Goal: Information Seeking & Learning: Learn about a topic

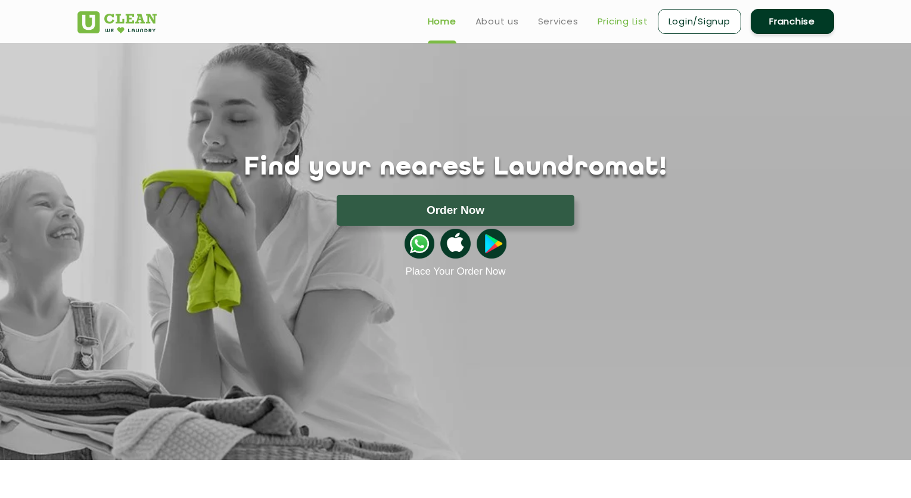
click at [631, 18] on link "Pricing List" at bounding box center [623, 21] width 51 height 14
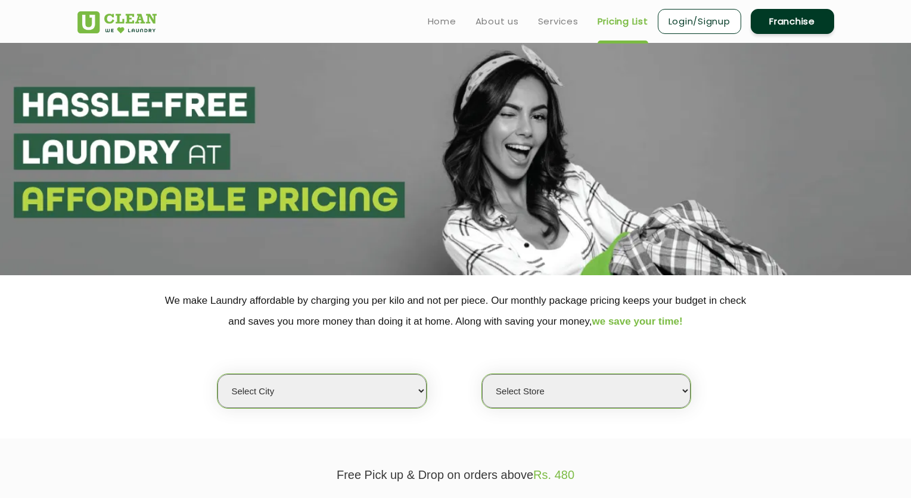
click at [386, 393] on select "Select city Aalo Agartala Agra Ahmedabad Akola Aligarh Alwar - UClean Select Am…" at bounding box center [322, 391] width 209 height 34
select select "172"
click at [218, 374] on select "Select city Aalo Agartala Agra Ahmedabad Akola Aligarh Alwar - UClean Select Am…" at bounding box center [322, 391] width 209 height 34
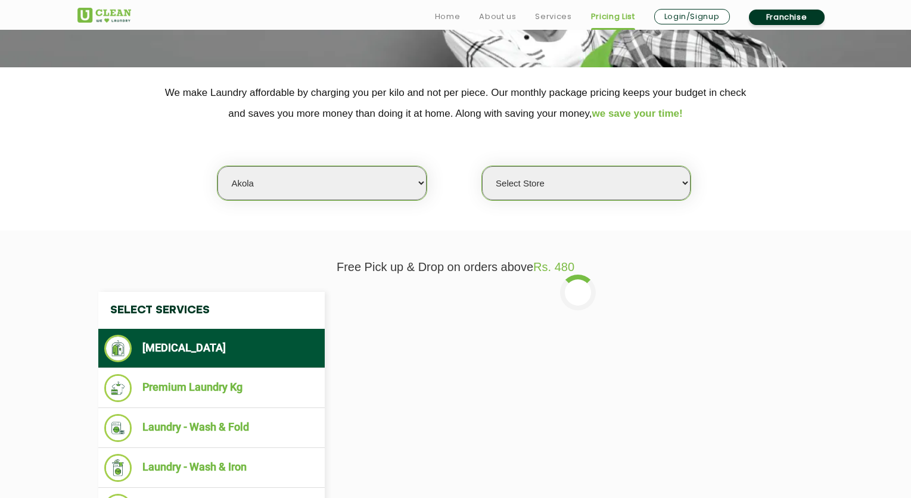
scroll to position [210, 0]
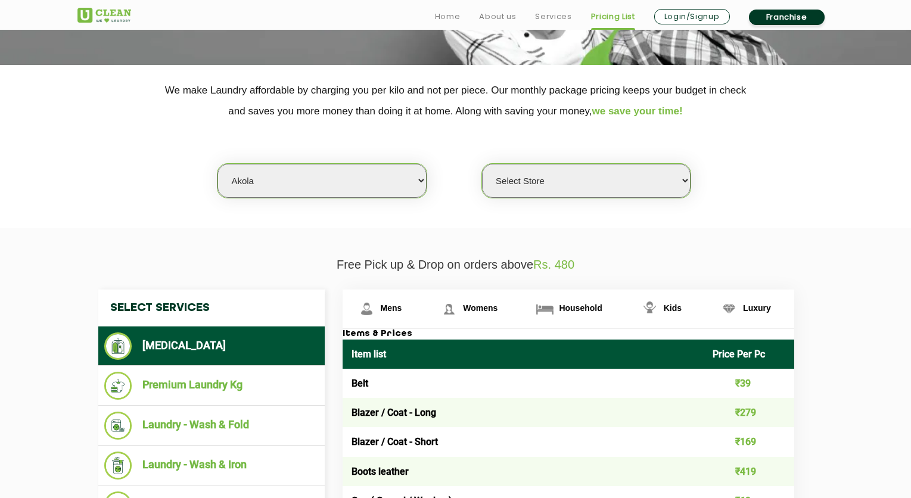
click at [551, 189] on select "Select Store UClean Akola" at bounding box center [586, 181] width 209 height 34
select select "507"
click at [482, 164] on select "Select Store UClean Akola" at bounding box center [586, 181] width 209 height 34
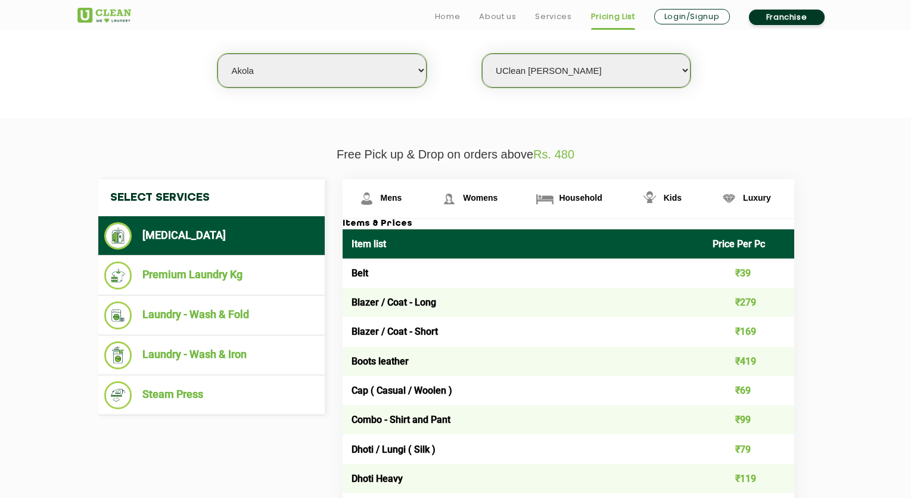
scroll to position [321, 0]
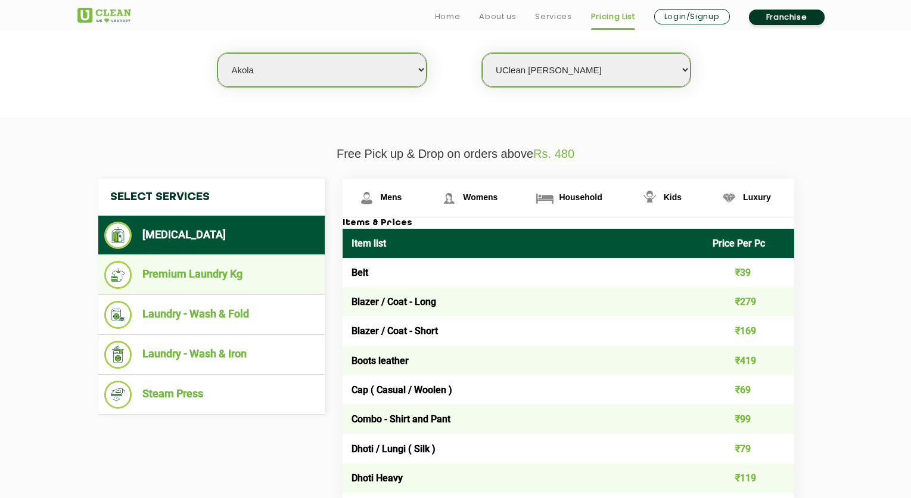
click at [193, 277] on li "Premium Laundry Kg" at bounding box center [211, 275] width 215 height 28
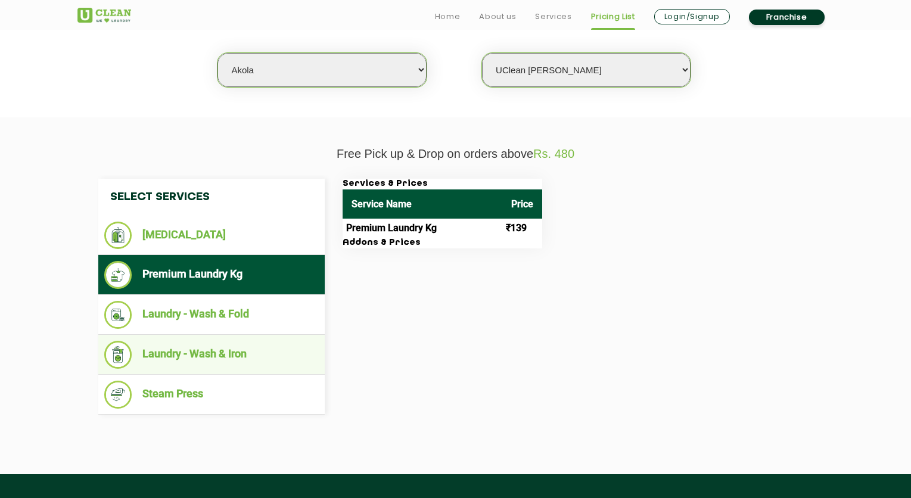
click at [270, 359] on li "Laundry - Wash & Iron" at bounding box center [211, 355] width 215 height 28
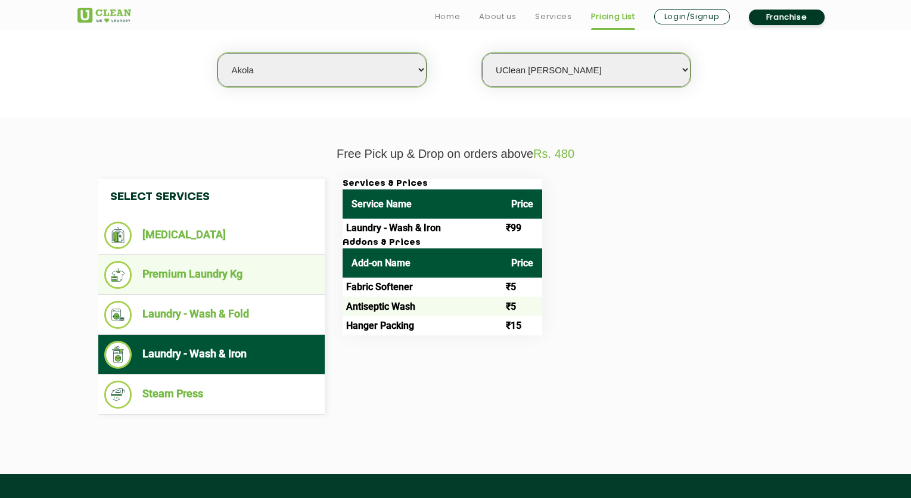
click at [259, 275] on li "Premium Laundry Kg" at bounding box center [211, 275] width 215 height 28
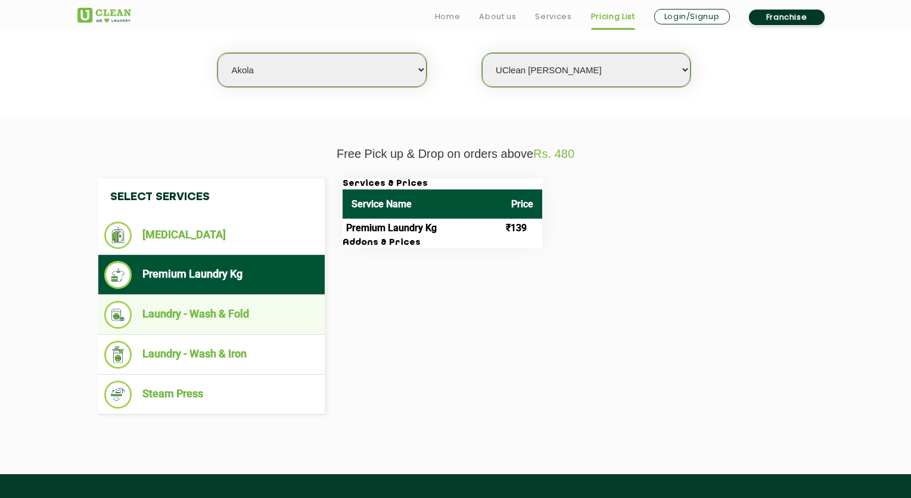
click at [250, 314] on li "Laundry - Wash & Fold" at bounding box center [211, 315] width 215 height 28
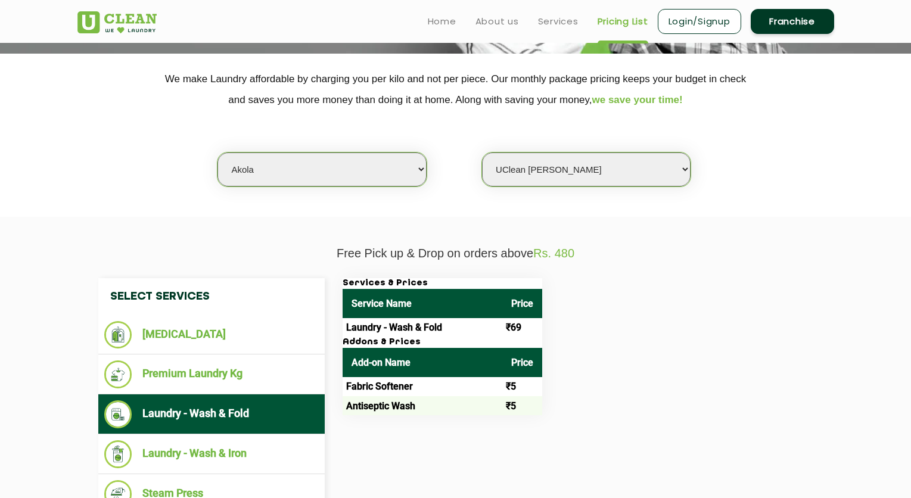
scroll to position [217, 0]
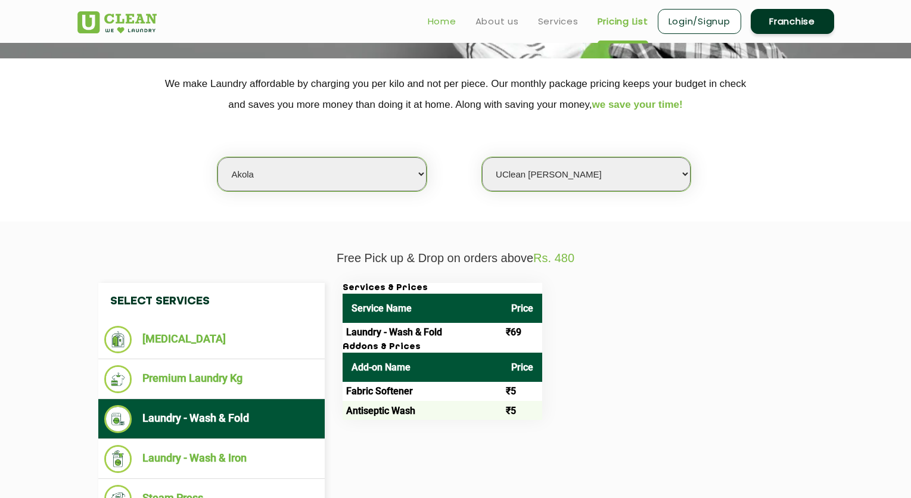
click at [436, 21] on link "Home" at bounding box center [442, 21] width 29 height 14
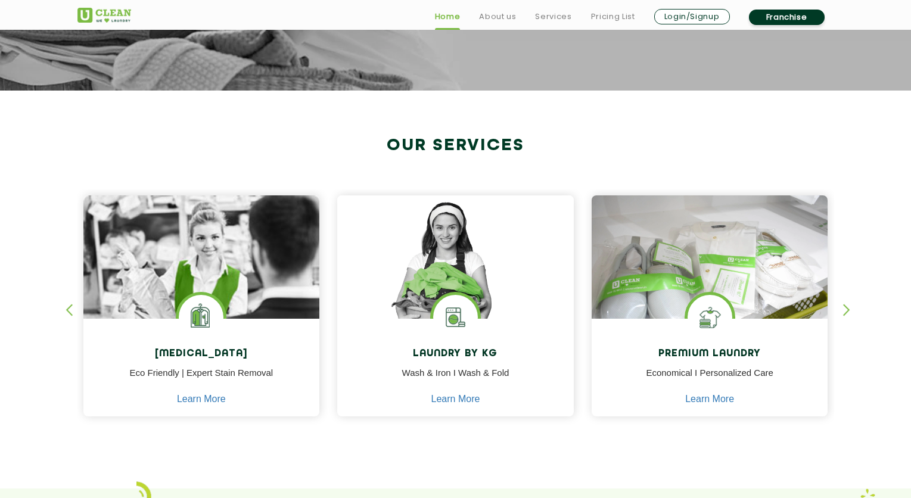
scroll to position [371, 0]
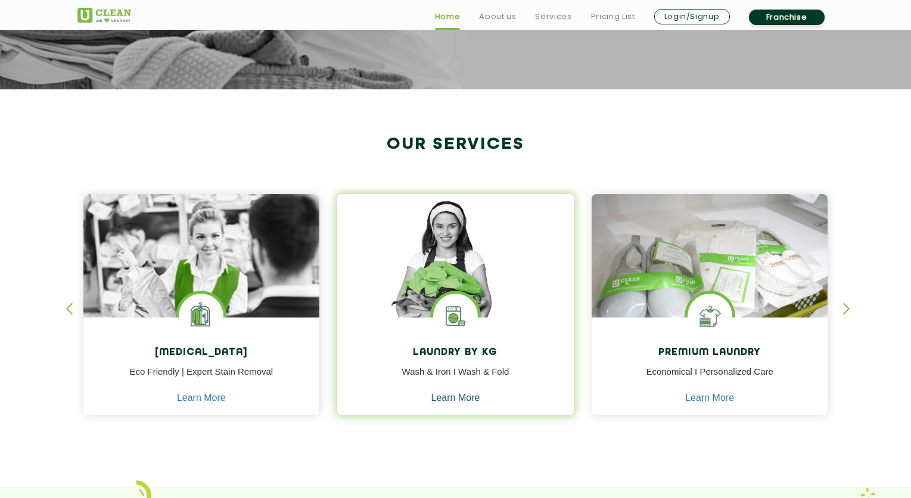
click at [439, 401] on link "Learn More" at bounding box center [456, 398] width 49 height 11
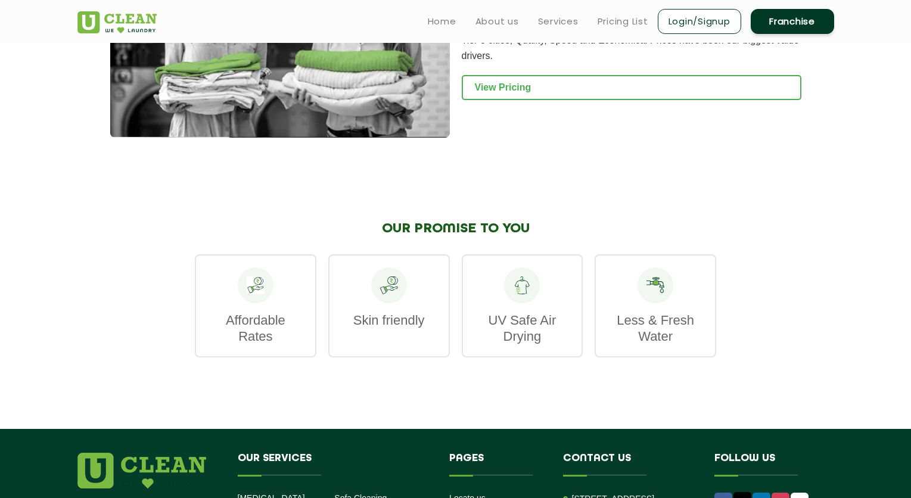
scroll to position [1663, 0]
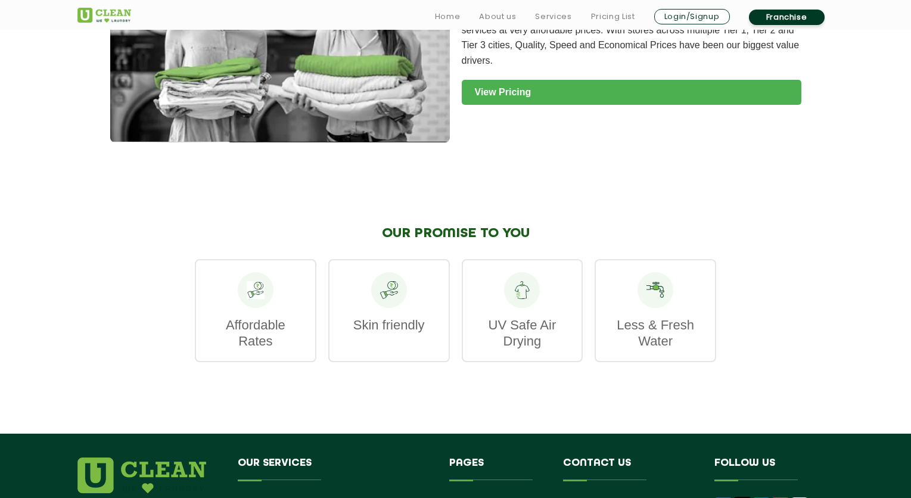
click at [513, 96] on link "View Pricing" at bounding box center [632, 92] width 340 height 25
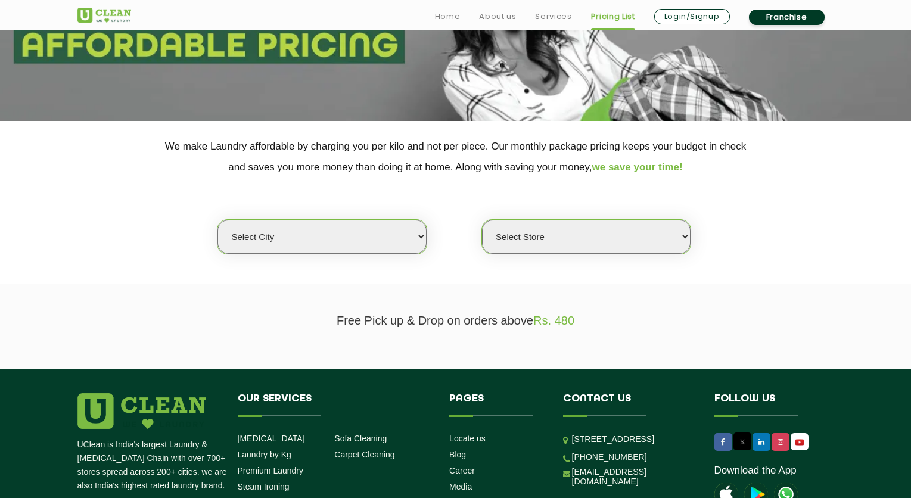
scroll to position [157, 0]
